Goal: Navigation & Orientation: Find specific page/section

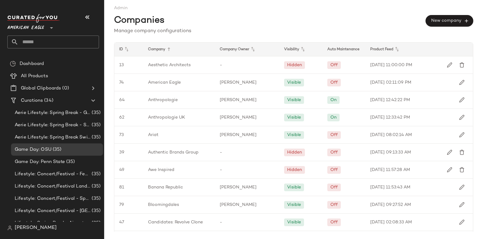
scroll to position [458, 0]
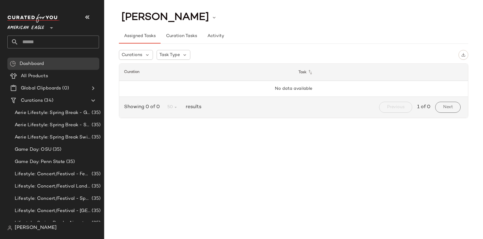
click at [36, 228] on span "[PERSON_NAME]" at bounding box center [36, 227] width 42 height 7
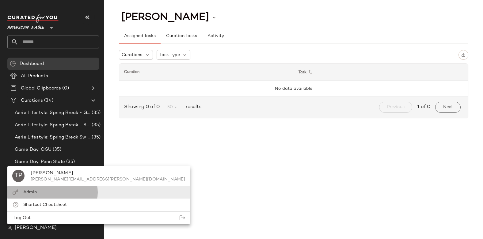
click at [61, 198] on div "Admin" at bounding box center [98, 204] width 183 height 13
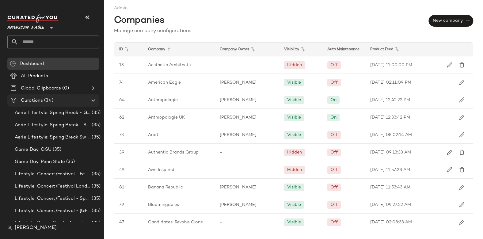
click at [44, 100] on span "(34)" at bounding box center [48, 100] width 10 height 7
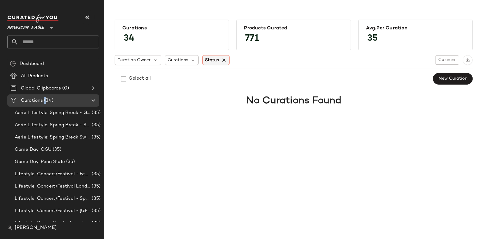
click at [223, 62] on icon at bounding box center [224, 60] width 6 height 6
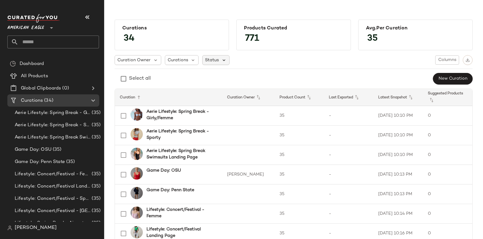
click at [221, 61] on icon at bounding box center [224, 60] width 6 height 6
click at [295, 58] on div "Curation Owner Curations Status Columns" at bounding box center [294, 60] width 358 height 10
